Goal: Information Seeking & Learning: Learn about a topic

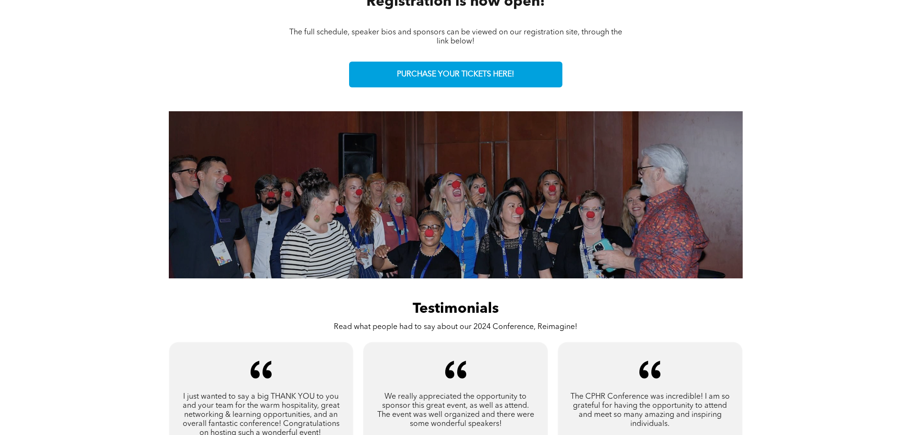
scroll to position [382, 0]
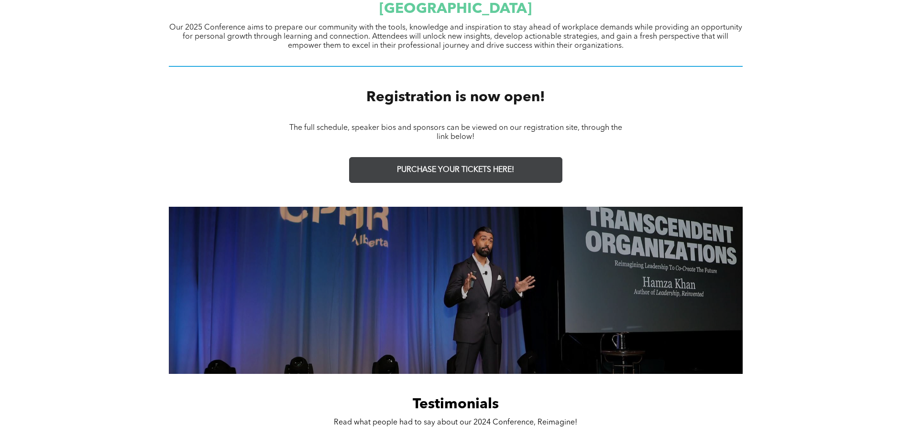
click at [447, 163] on link "PURCHASE YOUR TICKETS HERE!" at bounding box center [455, 170] width 213 height 26
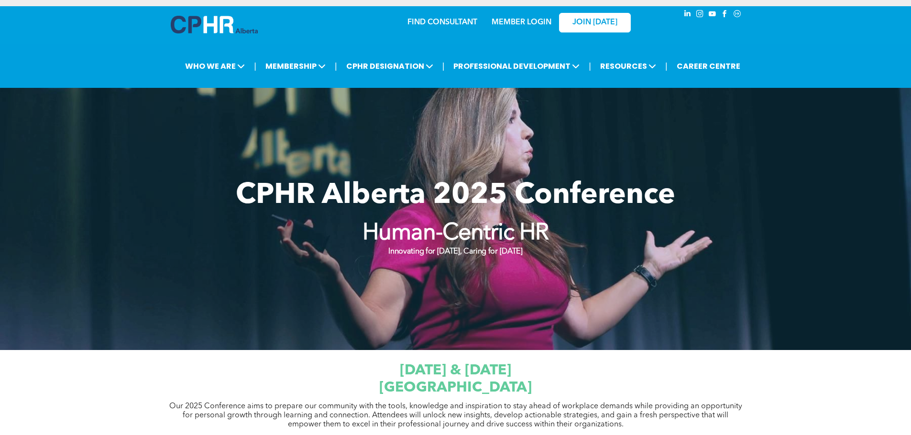
scroll to position [0, 0]
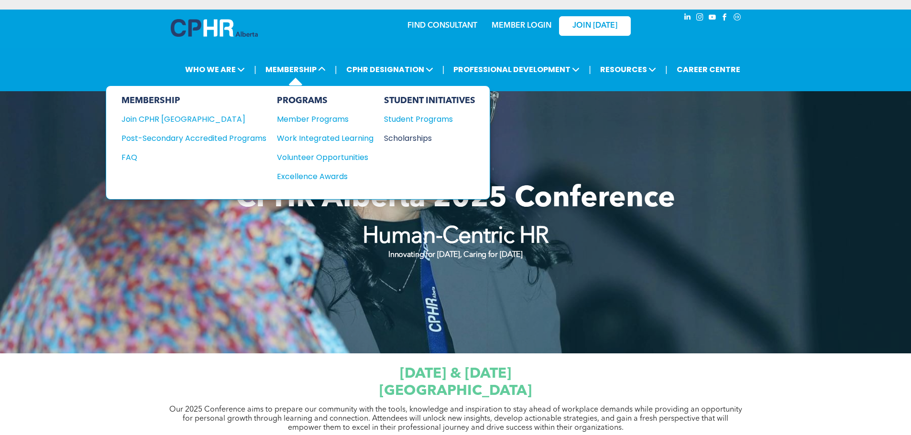
click at [417, 135] on div "Scholarships" at bounding box center [425, 138] width 82 height 12
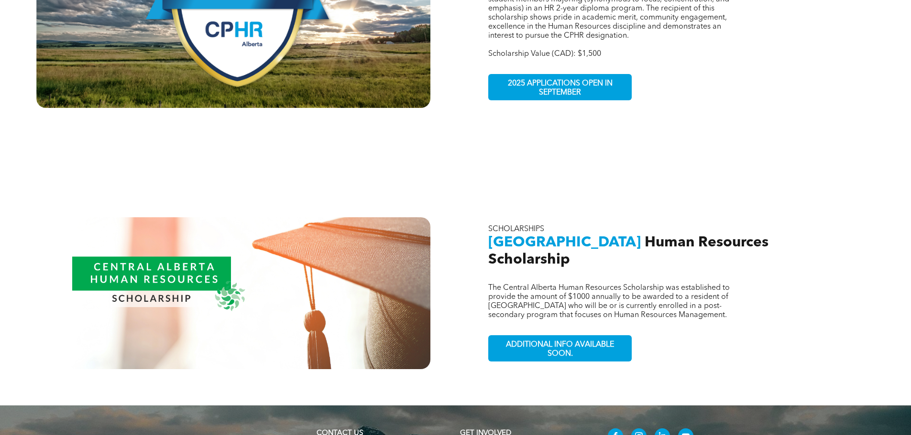
scroll to position [813, 0]
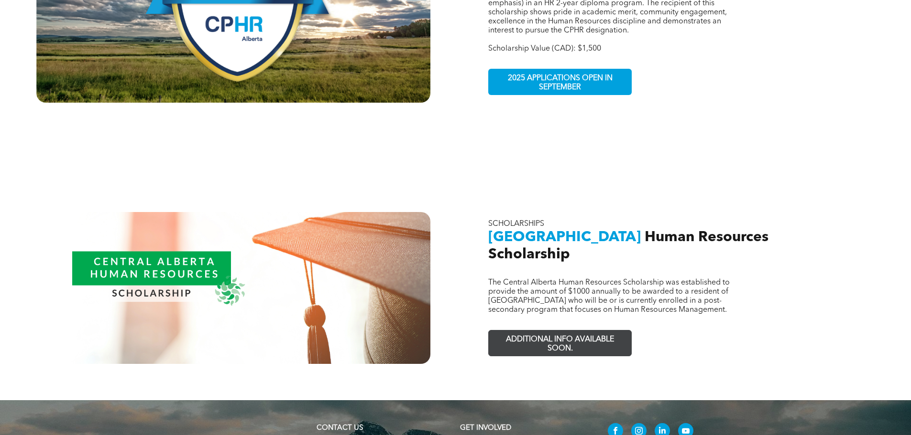
click at [540, 331] on span "ADDITIONAL INFO AVAILABLE SOON." at bounding box center [560, 345] width 140 height 28
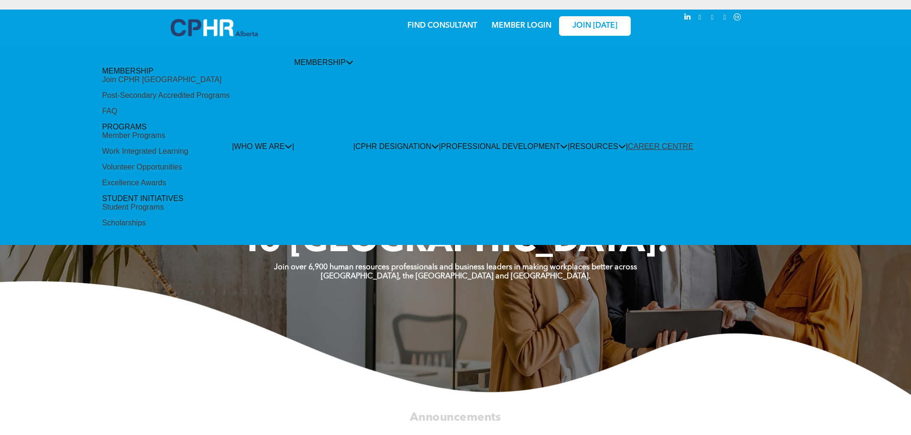
click at [165, 131] on div "Member Programs" at bounding box center [133, 135] width 63 height 9
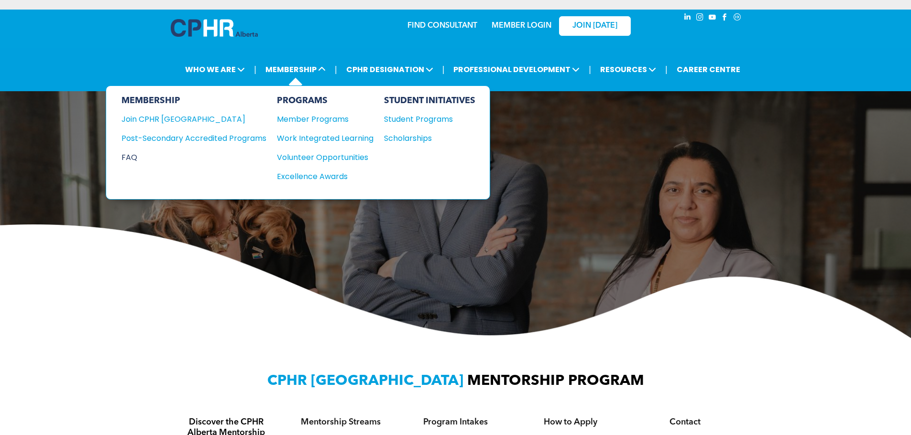
click at [141, 154] on div "FAQ" at bounding box center [186, 158] width 130 height 12
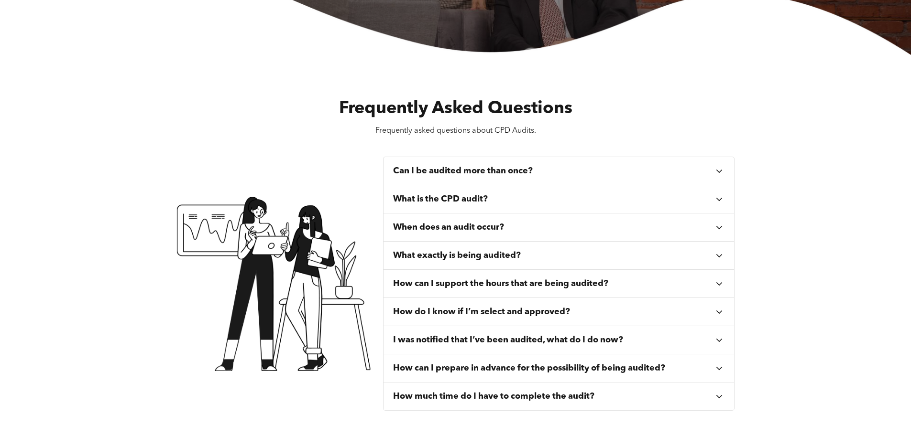
scroll to position [287, 0]
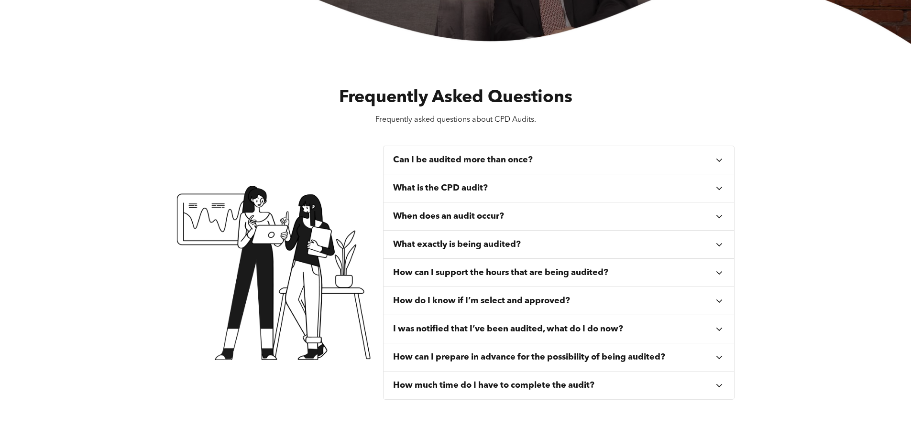
click at [449, 186] on h3 "What is the CPD audit?" at bounding box center [440, 188] width 95 height 11
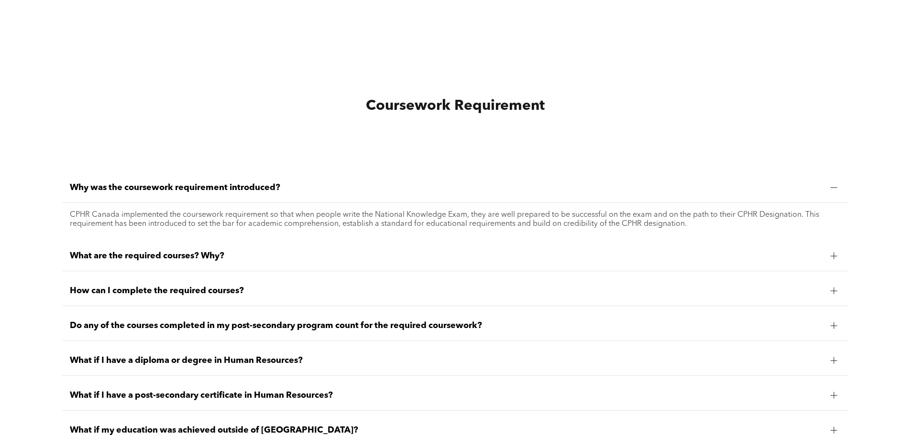
scroll to position [765, 0]
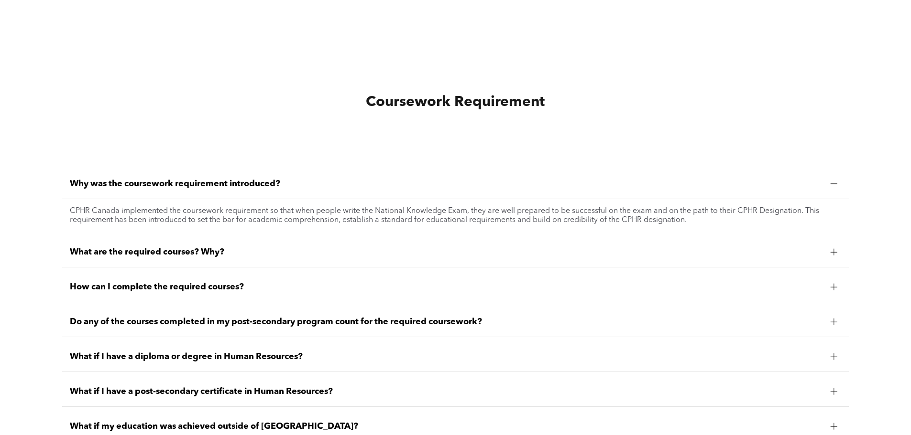
click at [552, 196] on div "Why was the coursework requirement introduced?" at bounding box center [455, 184] width 786 height 30
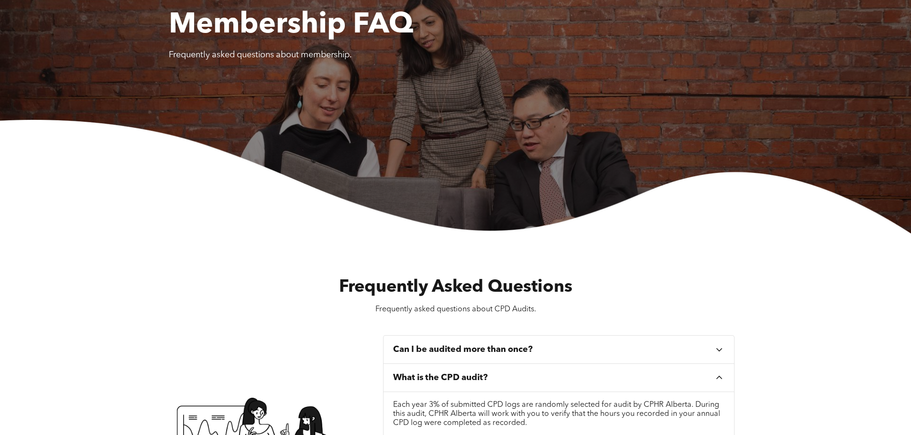
scroll to position [0, 0]
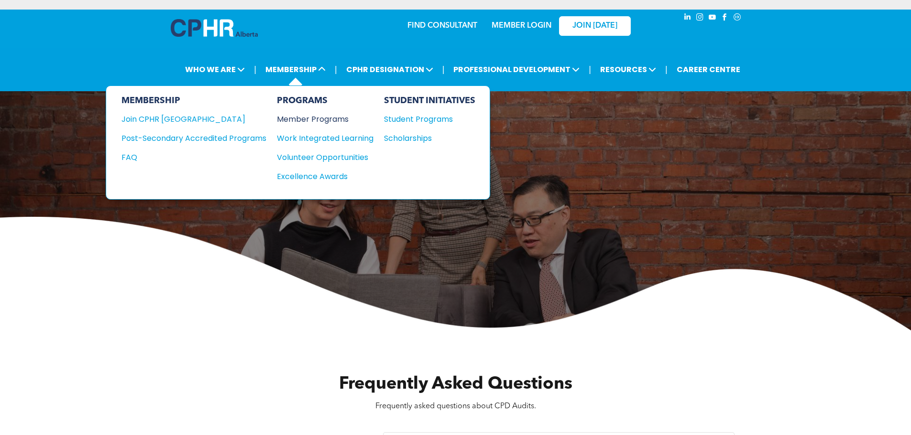
click at [309, 119] on div "Member Programs" at bounding box center [320, 119] width 87 height 12
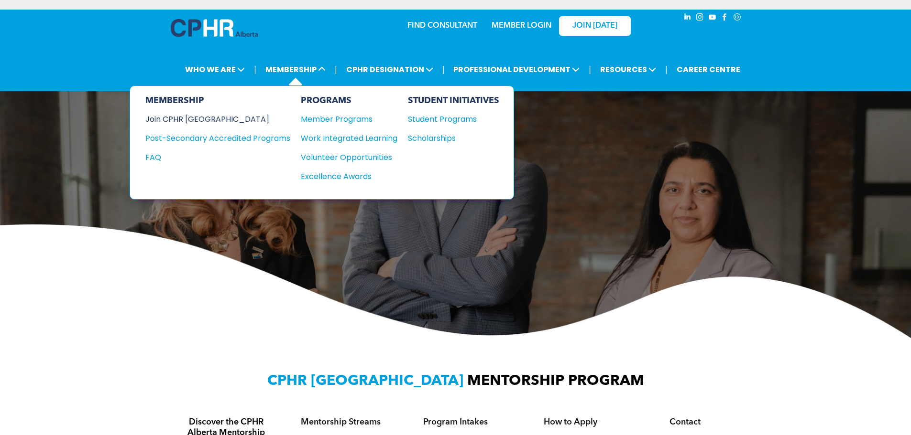
click at [189, 117] on div "Join CPHR [GEOGRAPHIC_DATA]" at bounding box center [210, 119] width 130 height 12
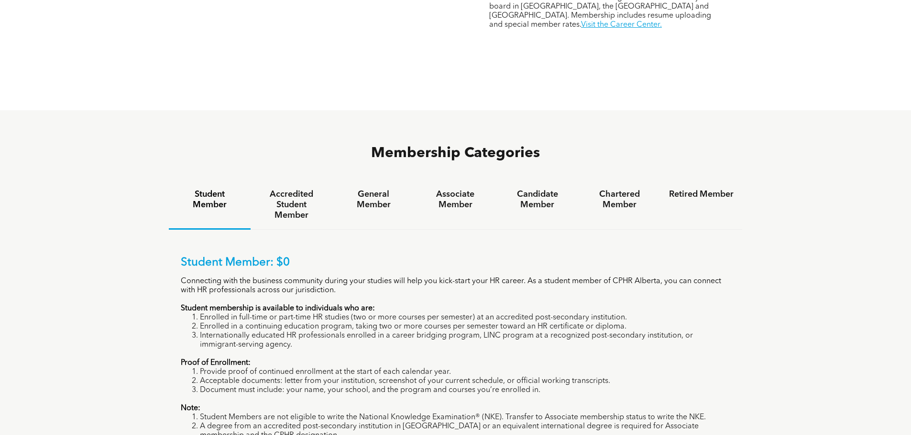
scroll to position [574, 0]
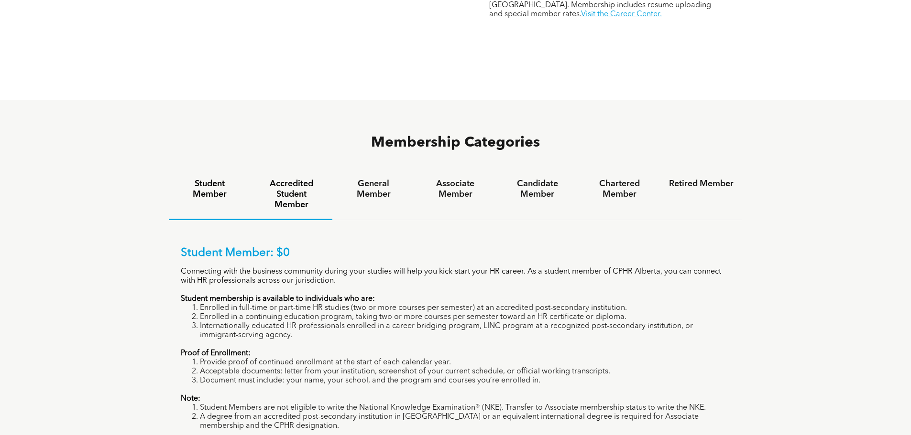
click at [300, 179] on h4 "Accredited Student Member" at bounding box center [291, 195] width 65 height 32
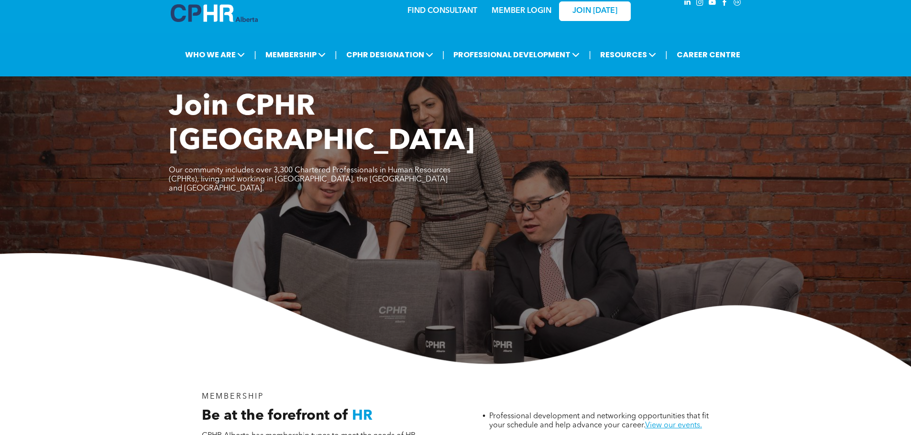
scroll to position [0, 0]
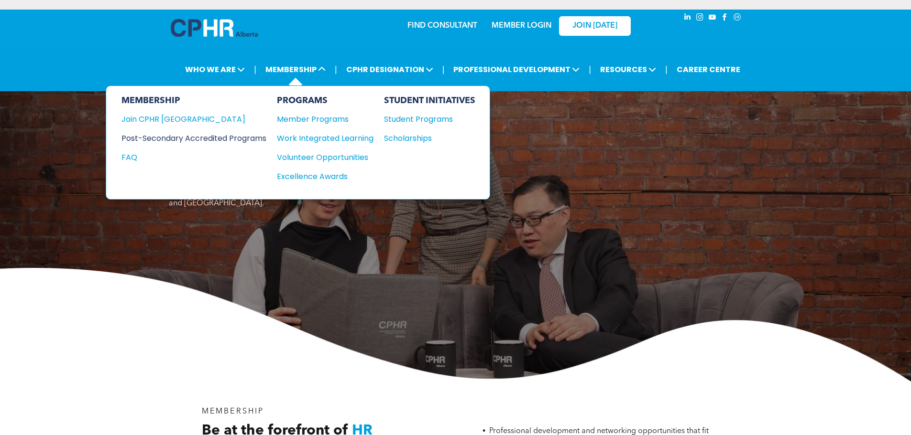
click at [228, 142] on div "Post-Secondary Accredited Programs" at bounding box center [186, 138] width 130 height 12
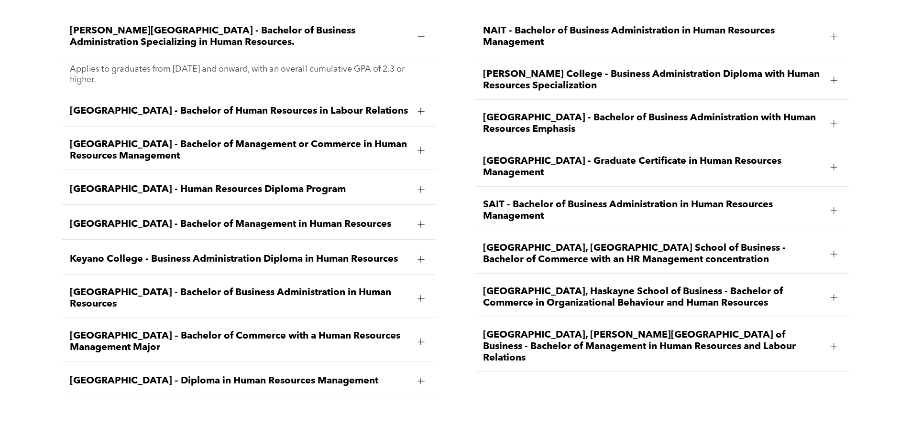
scroll to position [1482, 0]
click at [253, 106] on span "Athabasca University - Bachelor of Human Resources in Labour Relations" at bounding box center [240, 111] width 340 height 11
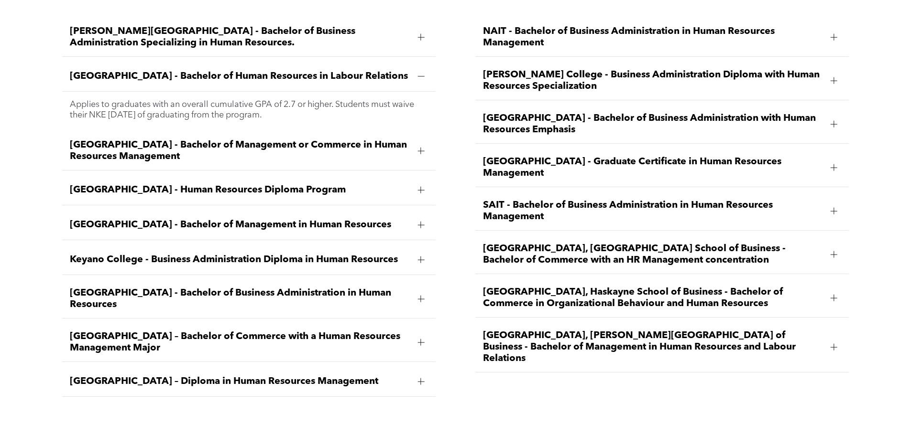
scroll to position [1291, 0]
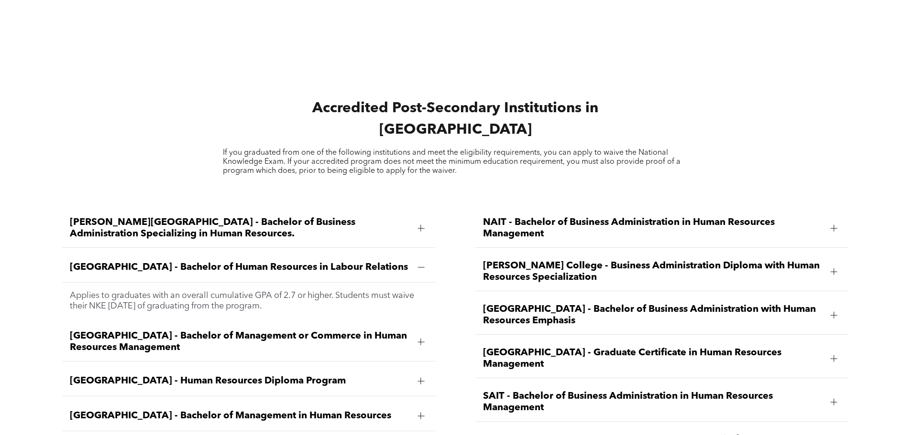
click at [310, 331] on span "Athabasca University - Bachelor of Management or Commerce in Human Resources Ma…" at bounding box center [240, 342] width 340 height 23
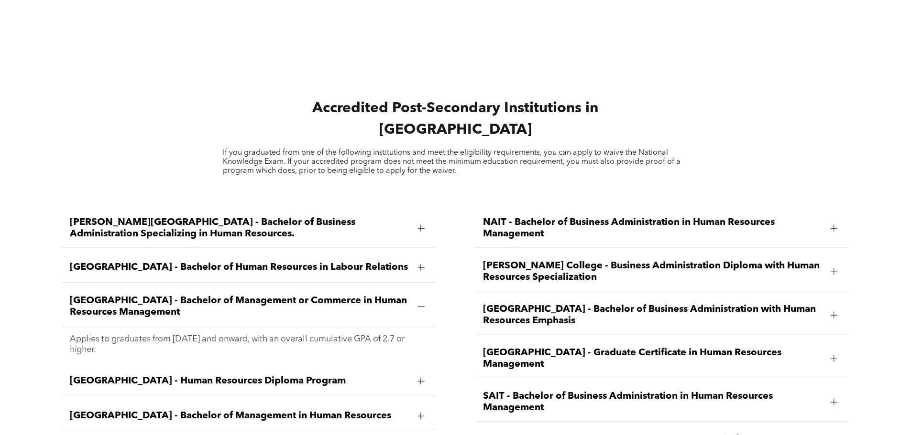
click at [314, 262] on span "Athabasca University - Bachelor of Human Resources in Labour Relations" at bounding box center [240, 267] width 340 height 11
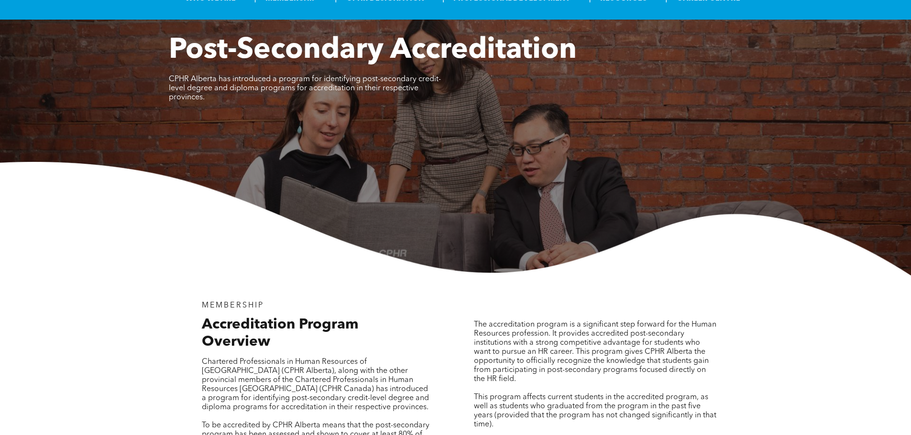
scroll to position [0, 0]
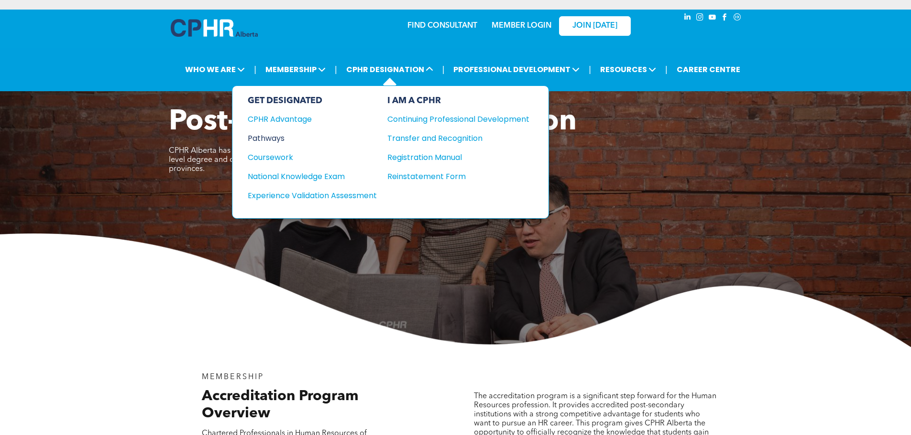
click at [268, 142] on div "Pathways" at bounding box center [306, 138] width 116 height 12
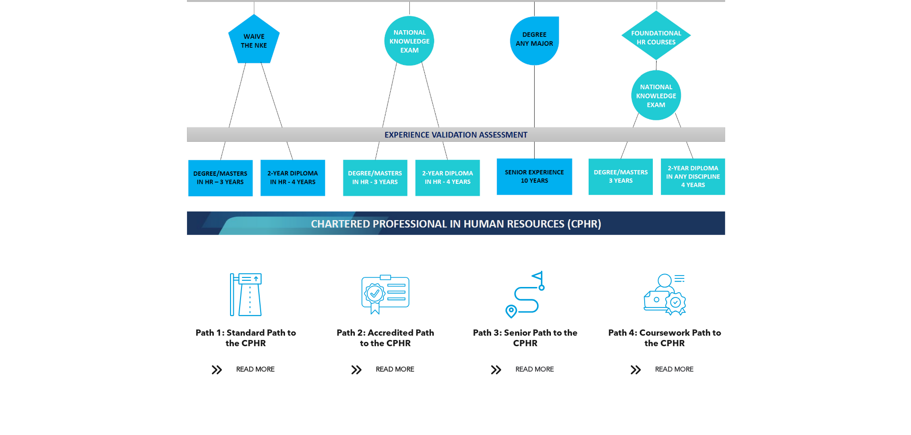
scroll to position [908, 0]
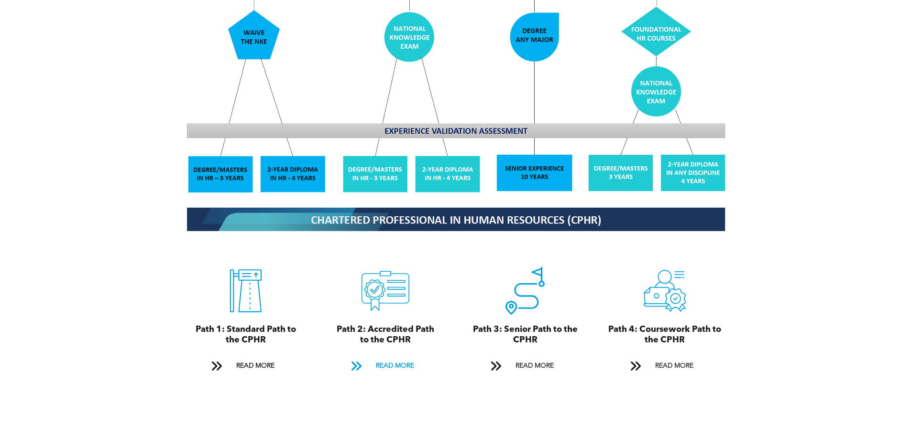
click at [392, 358] on span "READ MORE" at bounding box center [394, 367] width 45 height 18
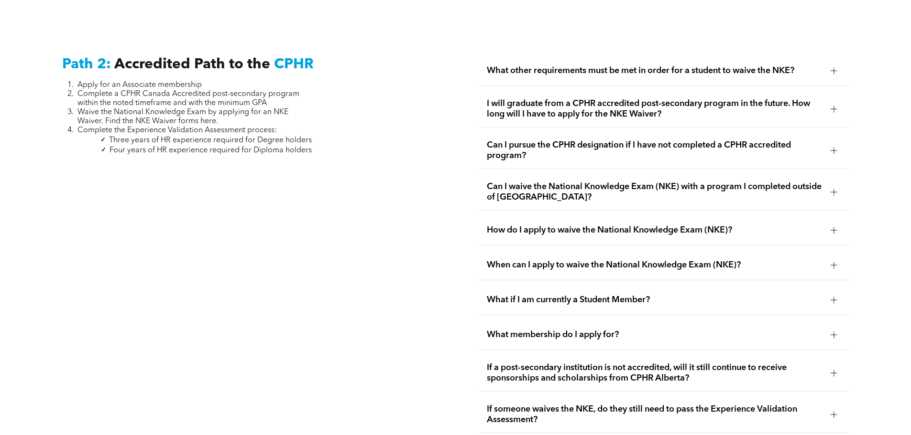
scroll to position [1563, 0]
click at [794, 65] on span "What other requirements must be met in order for a student to waive the NKE?" at bounding box center [655, 70] width 336 height 11
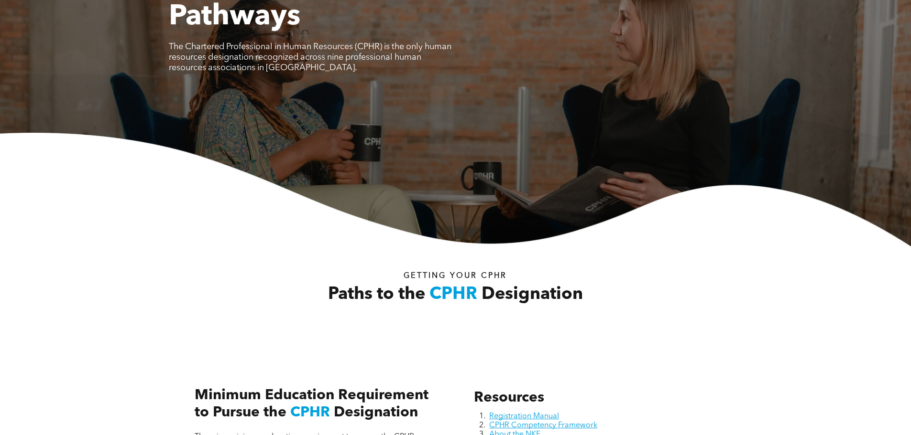
scroll to position [0, 0]
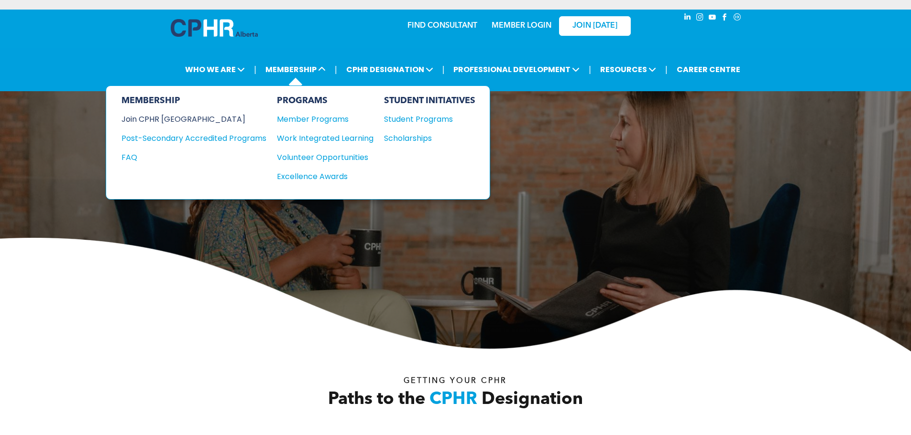
click at [182, 124] on div "Join CPHR [GEOGRAPHIC_DATA]" at bounding box center [186, 119] width 130 height 12
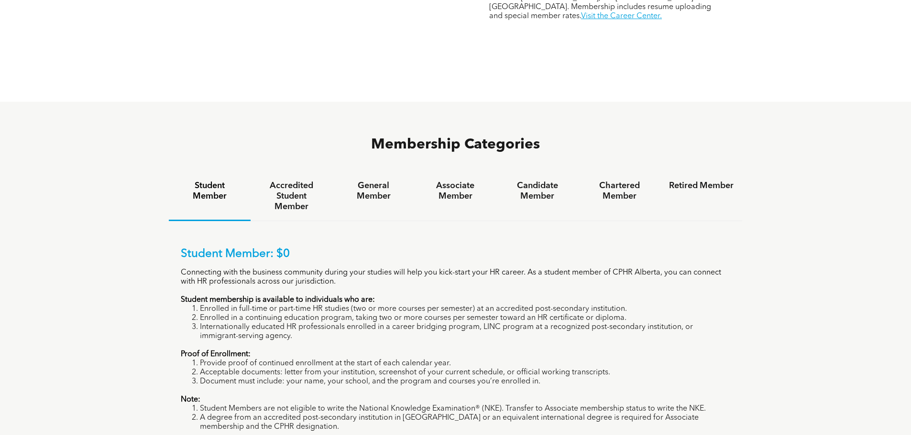
scroll to position [574, 0]
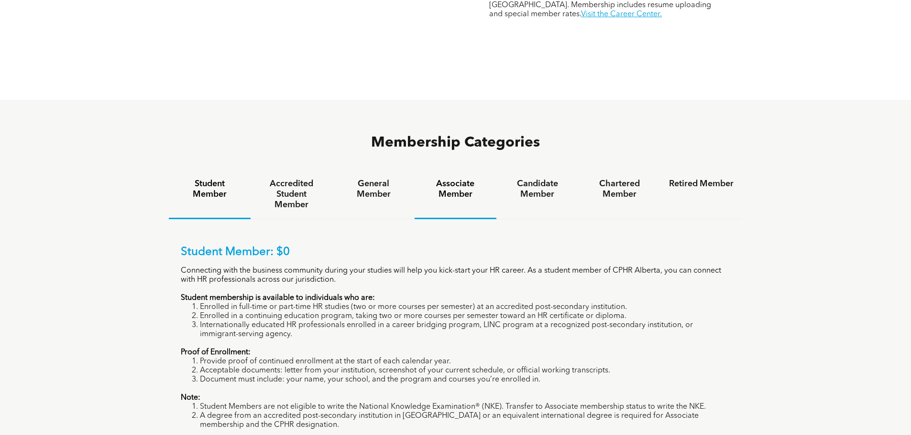
click at [465, 170] on div "Associate Member" at bounding box center [455, 194] width 82 height 49
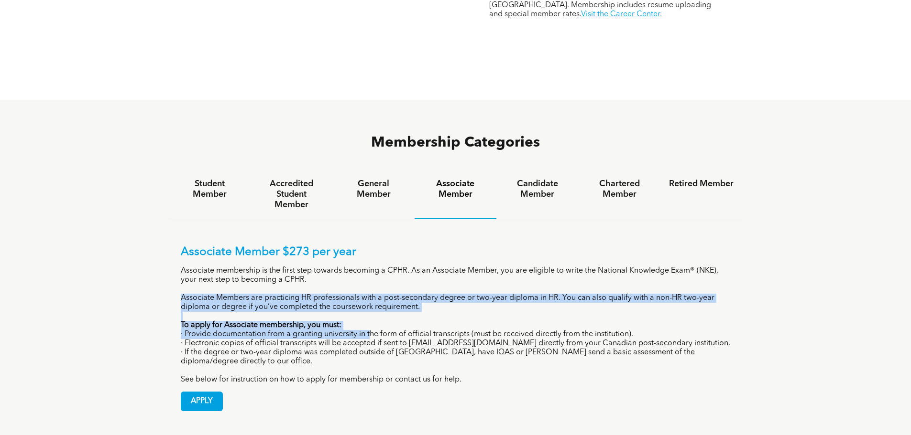
drag, startPoint x: 177, startPoint y: 259, endPoint x: 369, endPoint y: 301, distance: 197.2
click at [369, 301] on div "Associate Member $273 per year Associate membership is the first step towards b…" at bounding box center [456, 321] width 574 height 204
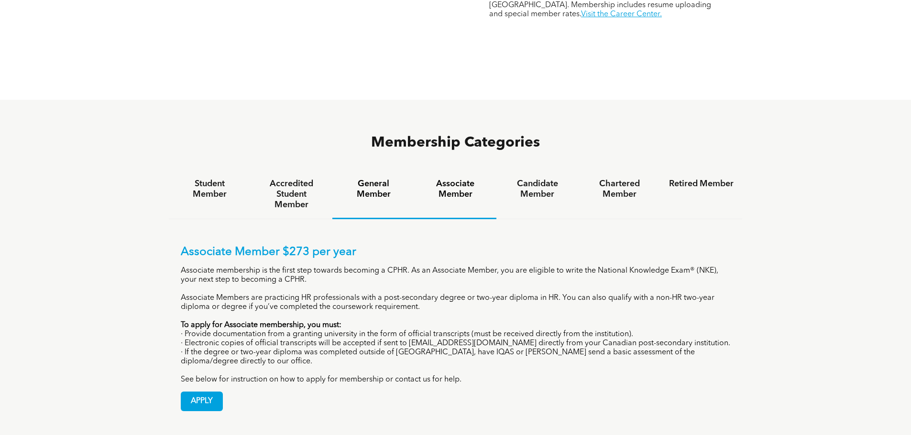
click at [353, 179] on h4 "General Member" at bounding box center [373, 189] width 65 height 21
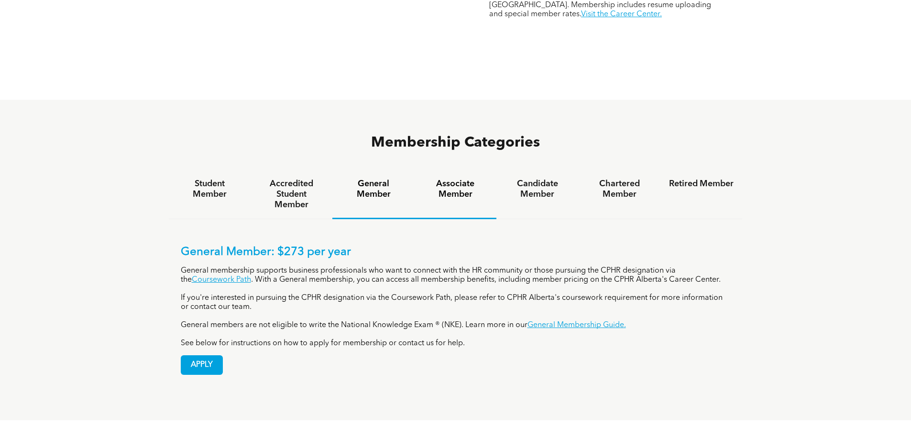
click at [445, 179] on h4 "Associate Member" at bounding box center [455, 189] width 65 height 21
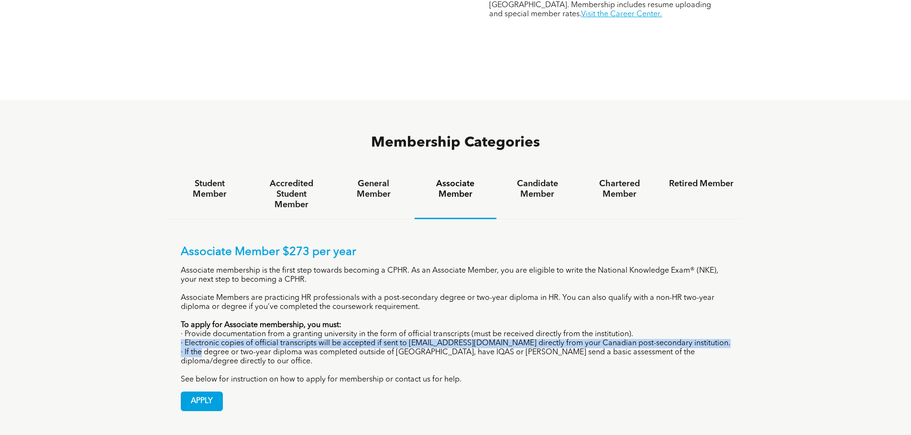
drag, startPoint x: 177, startPoint y: 310, endPoint x: 203, endPoint y: 311, distance: 25.3
click at [203, 311] on div "Associate Member $273 per year Associate membership is the first step towards b…" at bounding box center [456, 321] width 574 height 204
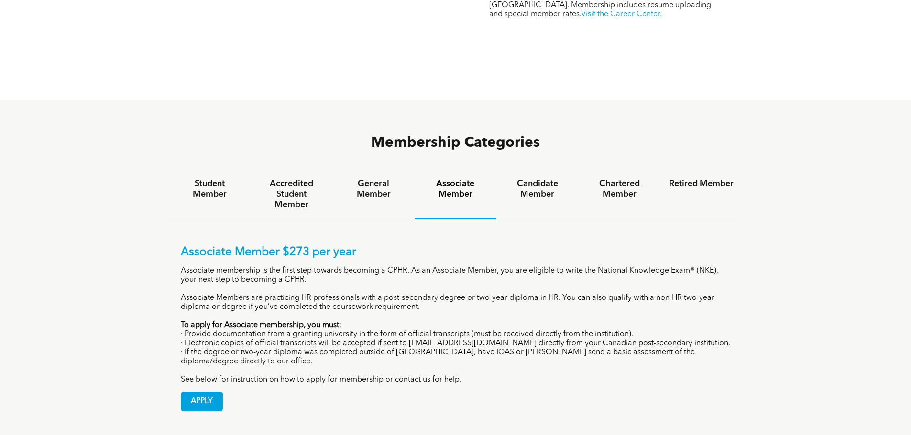
click at [563, 348] on p "· If the degree or two-year diploma was completed outside of [GEOGRAPHIC_DATA],…" at bounding box center [456, 357] width 550 height 18
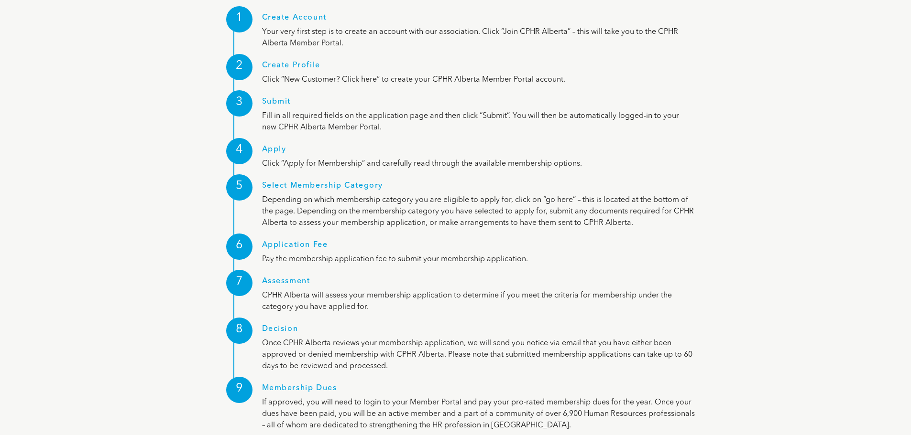
scroll to position [1243, 0]
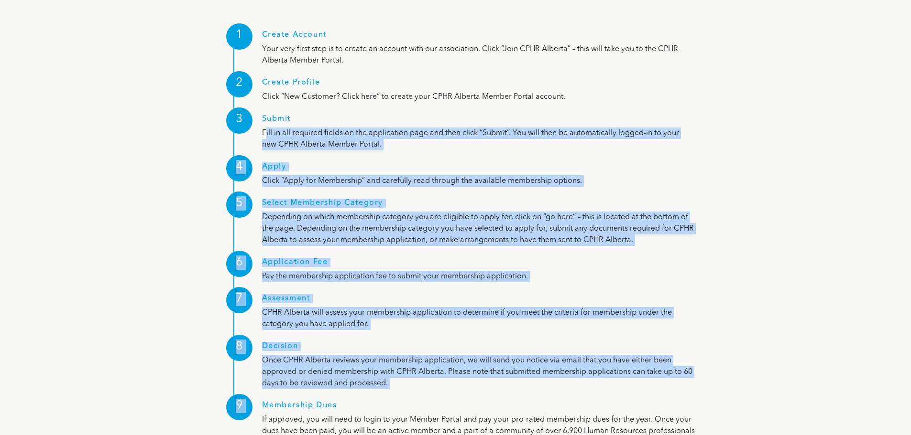
drag, startPoint x: 262, startPoint y: 100, endPoint x: 340, endPoint y: 391, distance: 300.9
click at [335, 421] on div "1 Create Account Your very first step is to create an account with our associat…" at bounding box center [456, 234] width 574 height 518
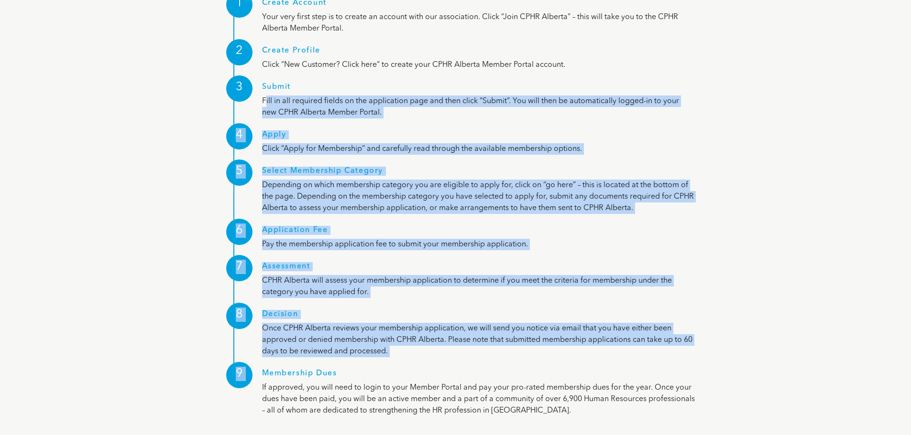
click at [341, 358] on div "Membership Dues If approved, you will need to login to your Member Portal and p…" at bounding box center [478, 387] width 433 height 59
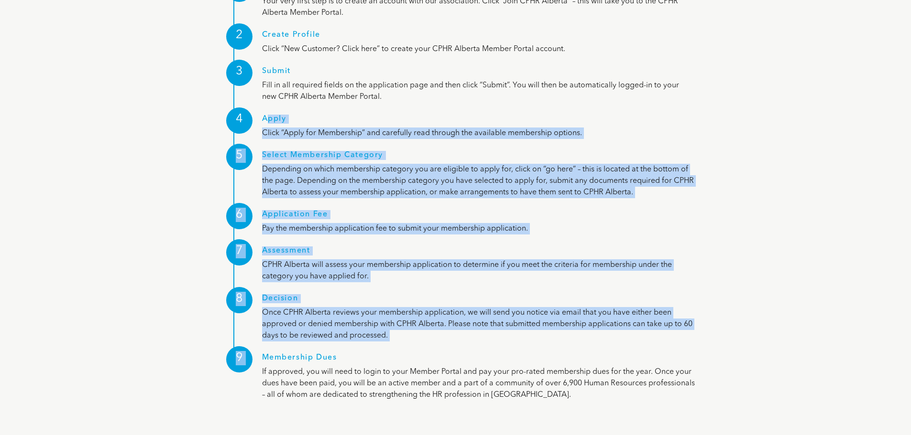
drag, startPoint x: 575, startPoint y: 370, endPoint x: 266, endPoint y: 85, distance: 419.8
click at [266, 85] on div "1 Create Account Your very first step is to create an account with our associat…" at bounding box center [456, 185] width 574 height 445
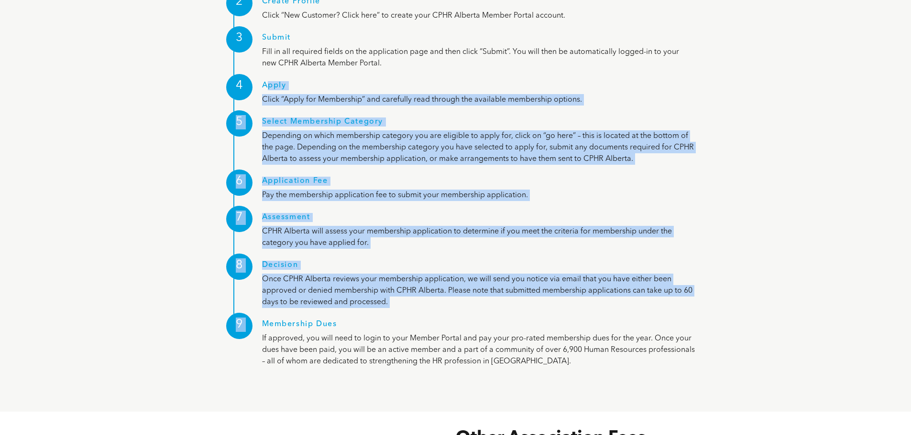
scroll to position [1338, 0]
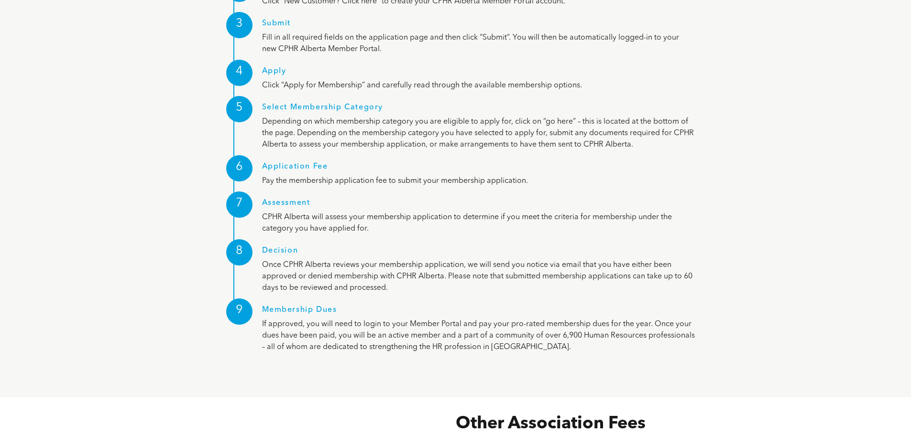
click at [252, 60] on div "4" at bounding box center [239, 73] width 26 height 26
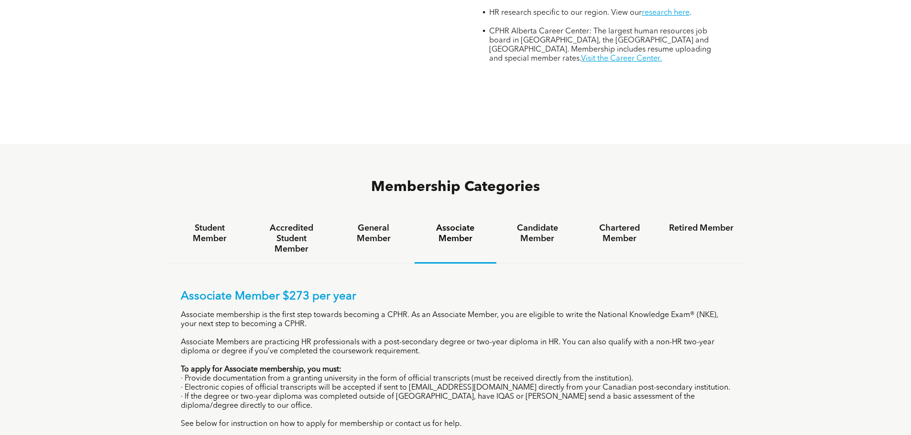
scroll to position [526, 0]
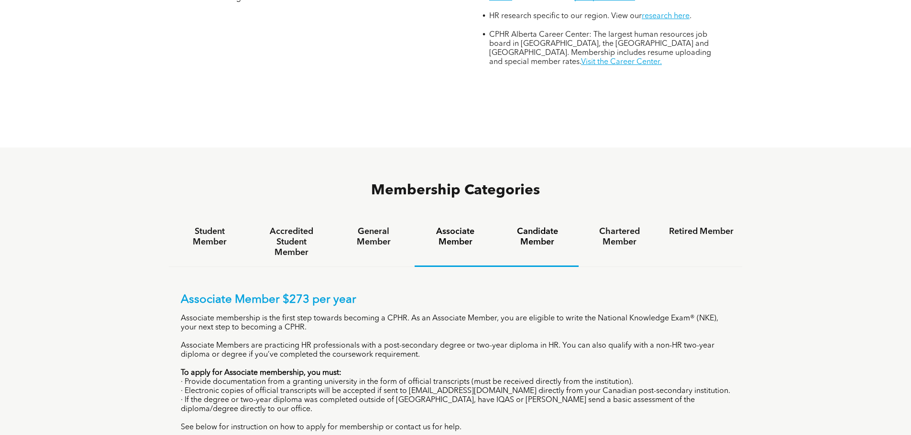
click at [541, 227] on h4 "Candidate Member" at bounding box center [537, 237] width 65 height 21
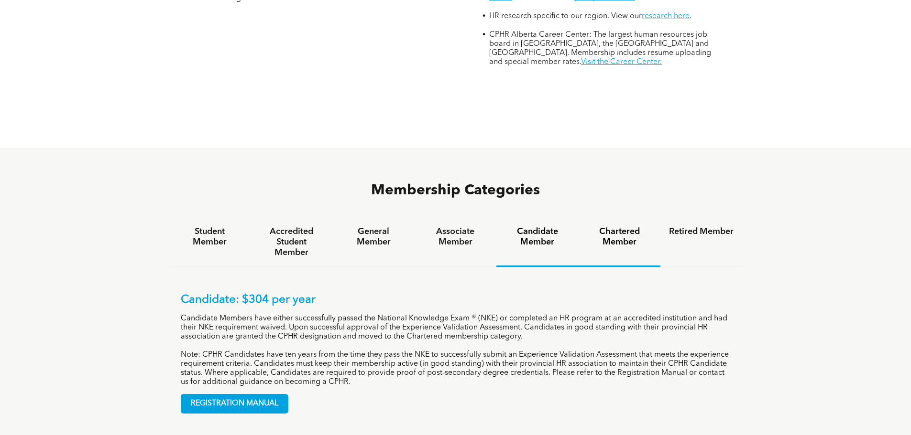
click at [592, 227] on h4 "Chartered Member" at bounding box center [619, 237] width 65 height 21
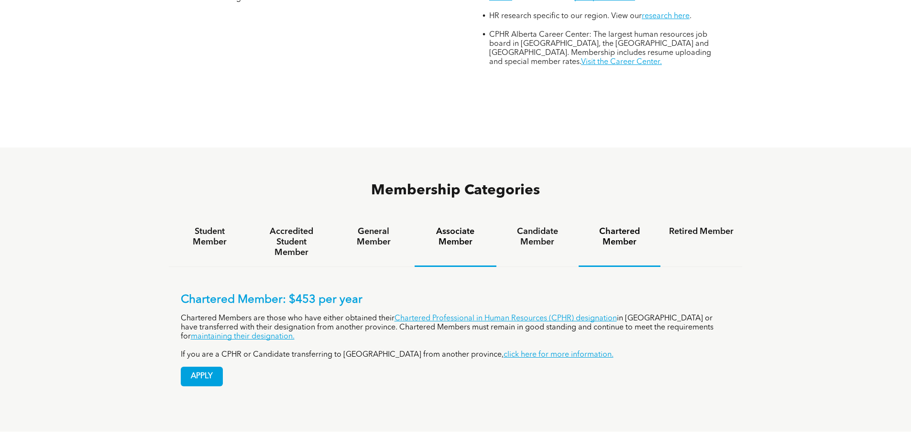
click at [457, 227] on h4 "Associate Member" at bounding box center [455, 237] width 65 height 21
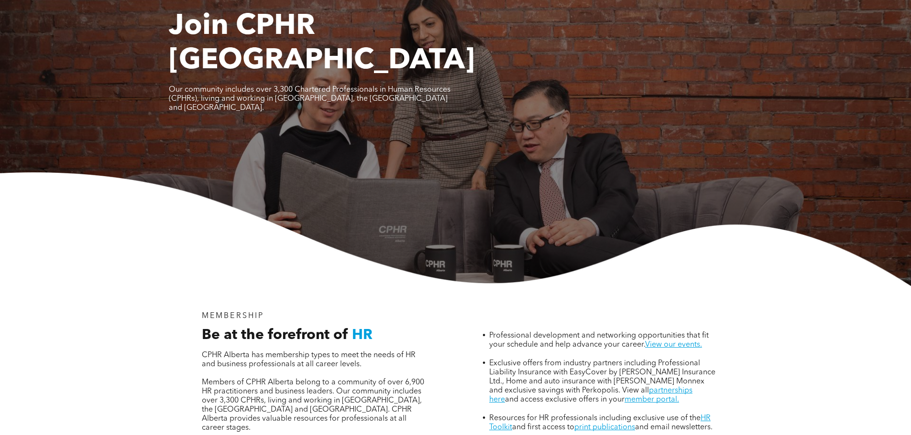
scroll to position [0, 0]
